Goal: Information Seeking & Learning: Learn about a topic

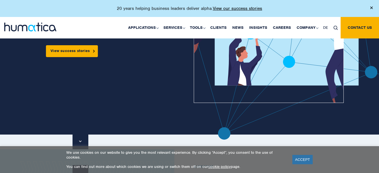
scroll to position [113, 0]
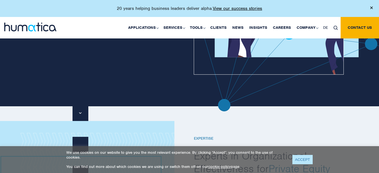
click at [305, 157] on link "ACCEPT" at bounding box center [303, 159] width 21 height 9
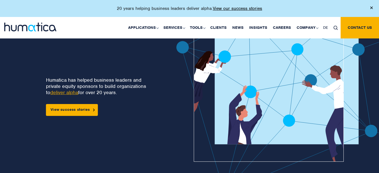
scroll to position [1686, 0]
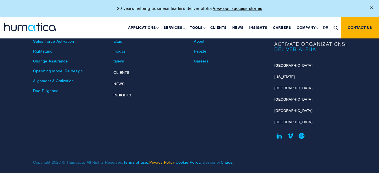
click at [173, 160] on link "Privacy Policy" at bounding box center [161, 162] width 25 height 5
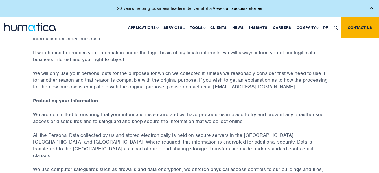
scroll to position [1039, 0]
